Goal: Task Accomplishment & Management: Complete application form

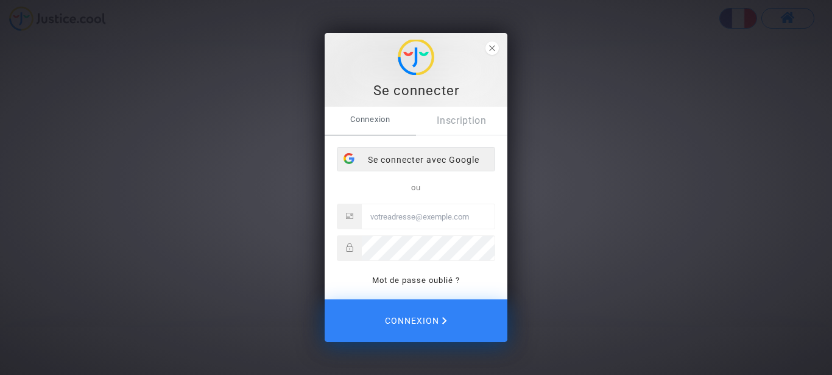
click at [408, 157] on div "Se connecter avec Google" at bounding box center [415, 159] width 157 height 24
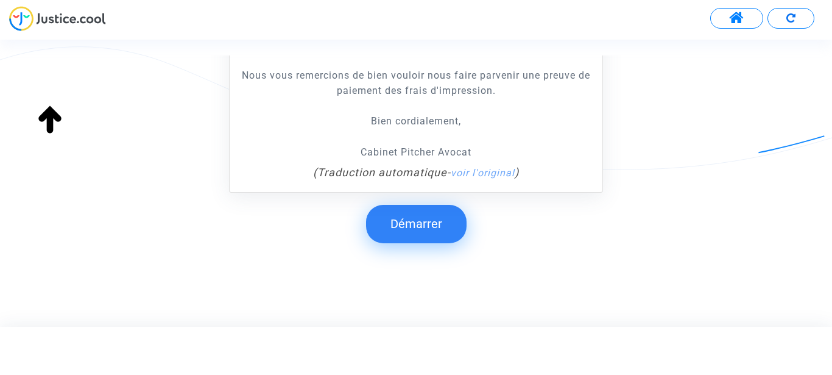
scroll to position [305, 0]
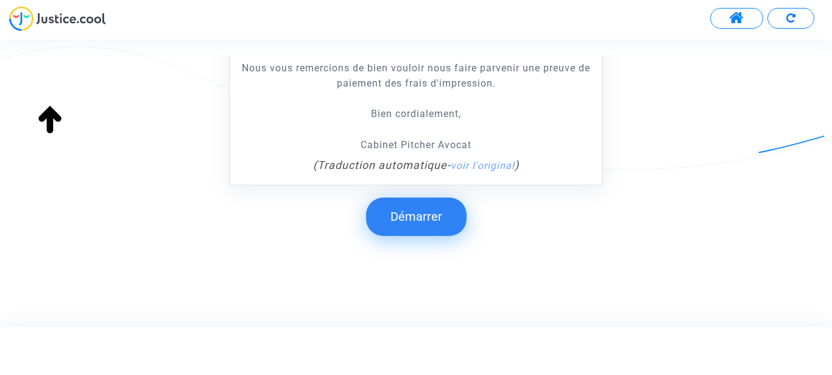
click at [426, 216] on button "Démarrer" at bounding box center [416, 216] width 100 height 38
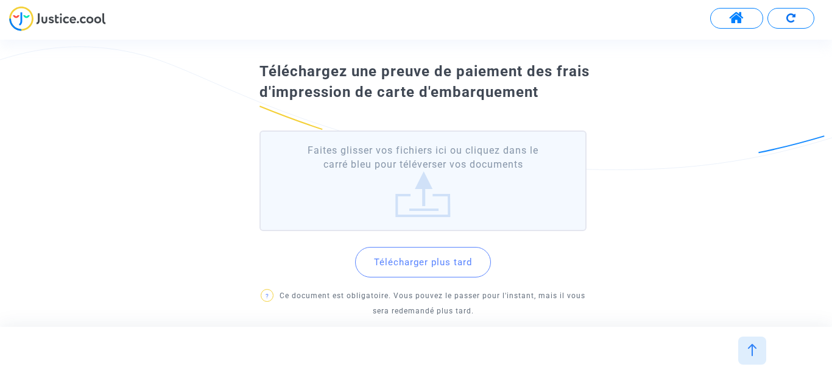
scroll to position [69, 0]
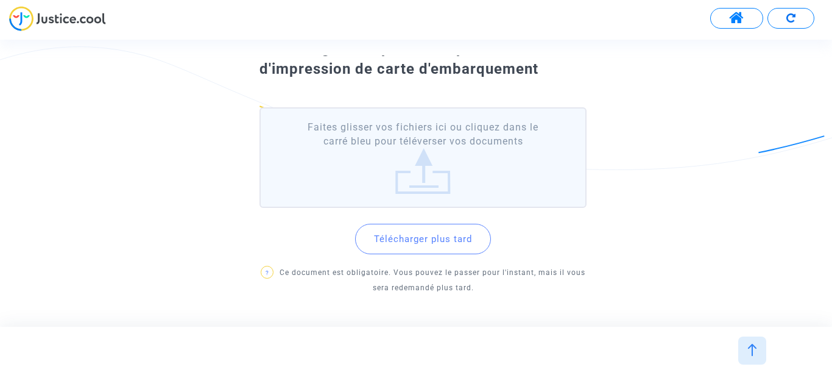
click at [420, 178] on label "Faites glisser vos fichiers ici ou cliquez dans le carré bleu pour téléverser v…" at bounding box center [423, 157] width 328 height 100
click at [0, 0] on input "Faites glisser vos fichiers ici ou cliquez dans le carré bleu pour téléverser v…" at bounding box center [0, 0] width 0 height 0
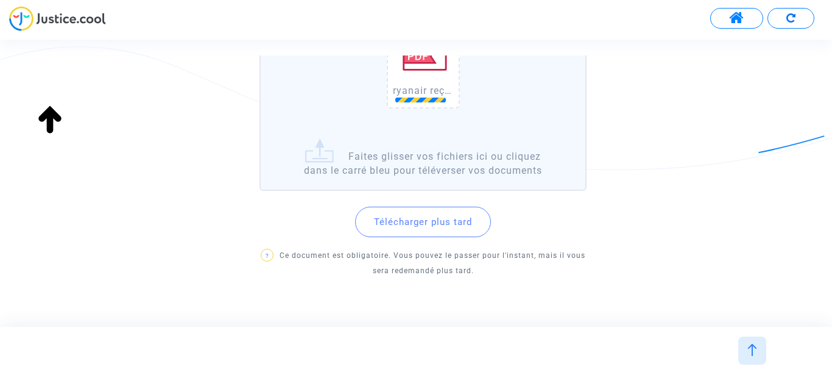
scroll to position [241, 0]
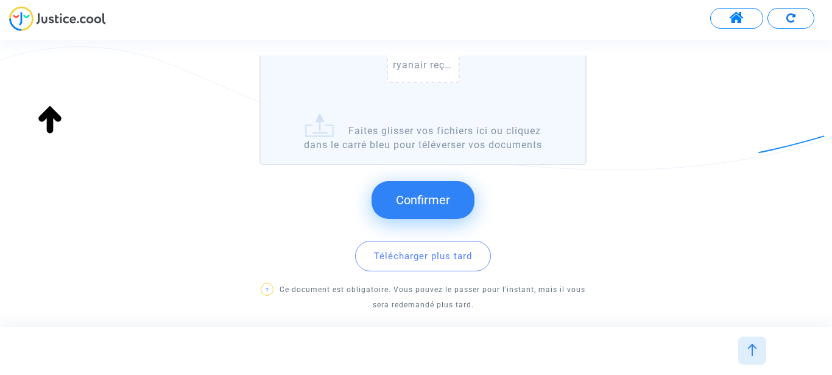
click at [418, 204] on span "Confirmer" at bounding box center [423, 199] width 54 height 15
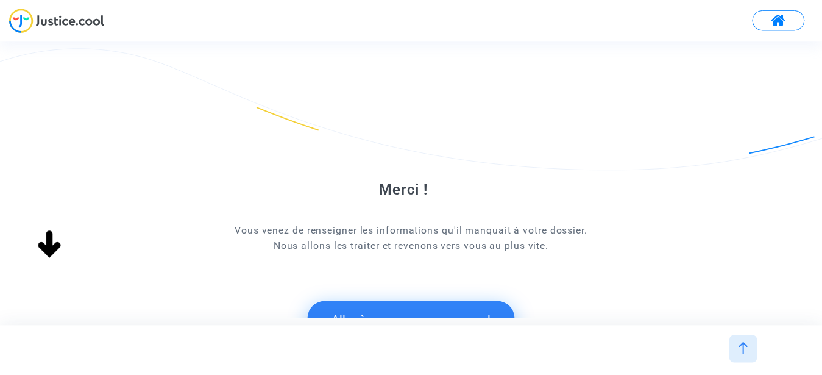
scroll to position [46, 0]
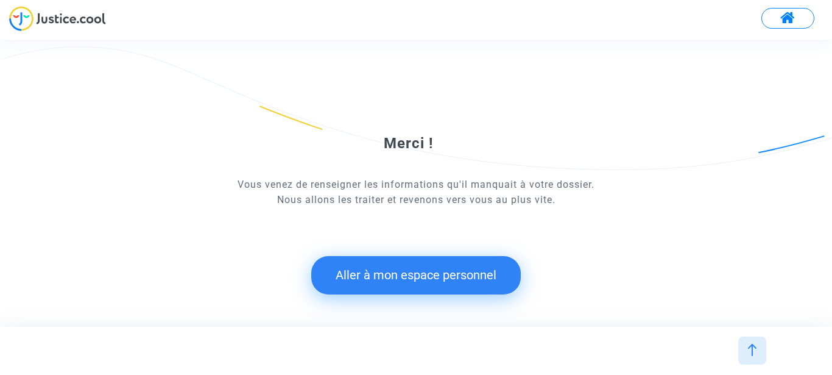
click at [428, 275] on button "Aller à mon espace personnel" at bounding box center [416, 275] width 210 height 38
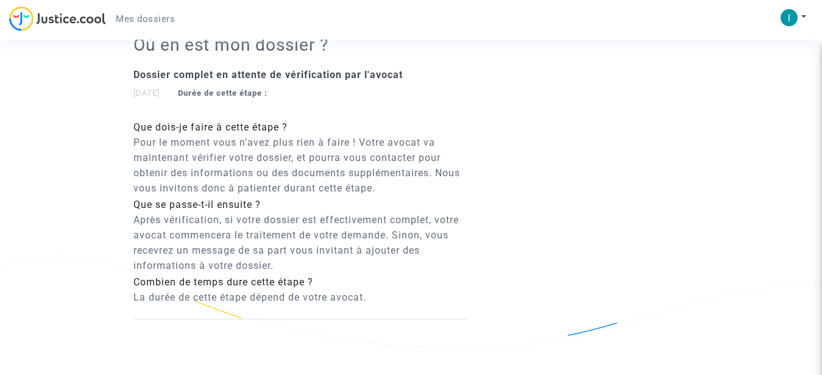
scroll to position [975, 0]
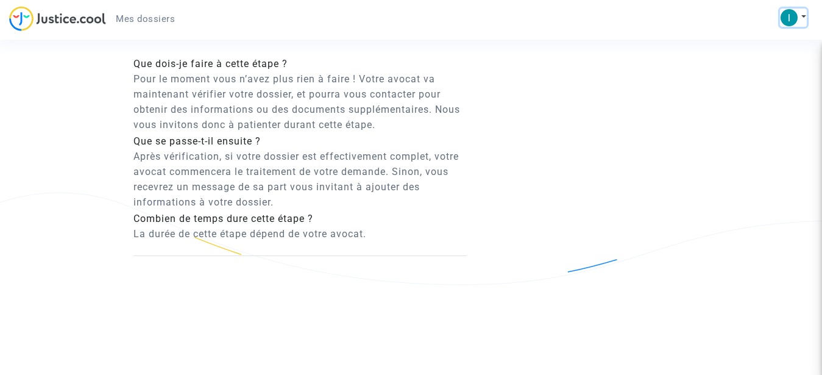
click at [804, 17] on button at bounding box center [793, 18] width 27 height 18
click at [761, 83] on link "Déconnexion" at bounding box center [758, 81] width 96 height 19
